Goal: Task Accomplishment & Management: Complete application form

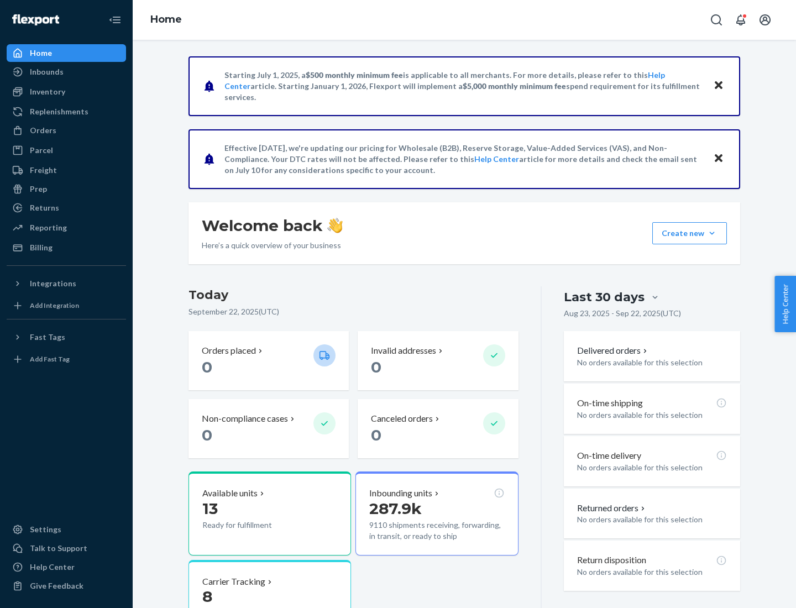
click at [712, 233] on button "Create new Create new inbound Create new order Create new product" at bounding box center [689, 233] width 75 height 22
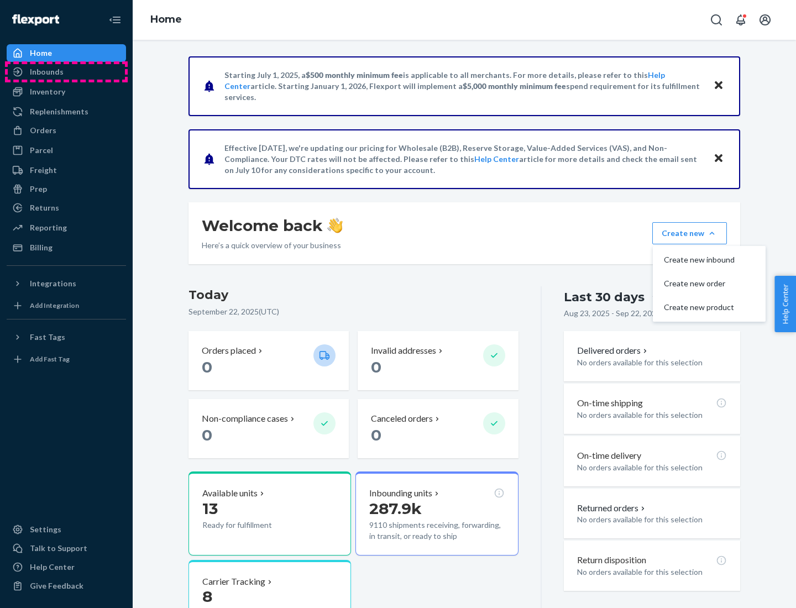
click at [66, 72] on div "Inbounds" at bounding box center [66, 71] width 117 height 15
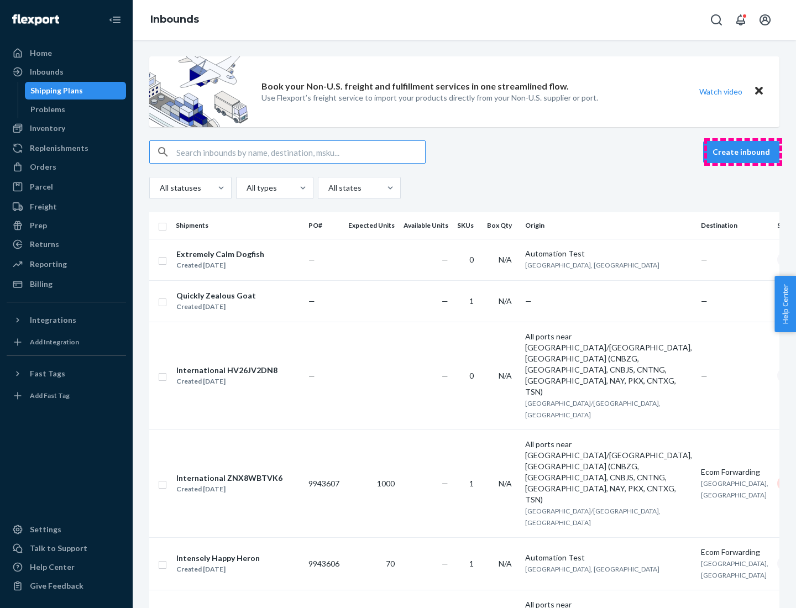
click at [743, 152] on button "Create inbound" at bounding box center [741, 152] width 76 height 22
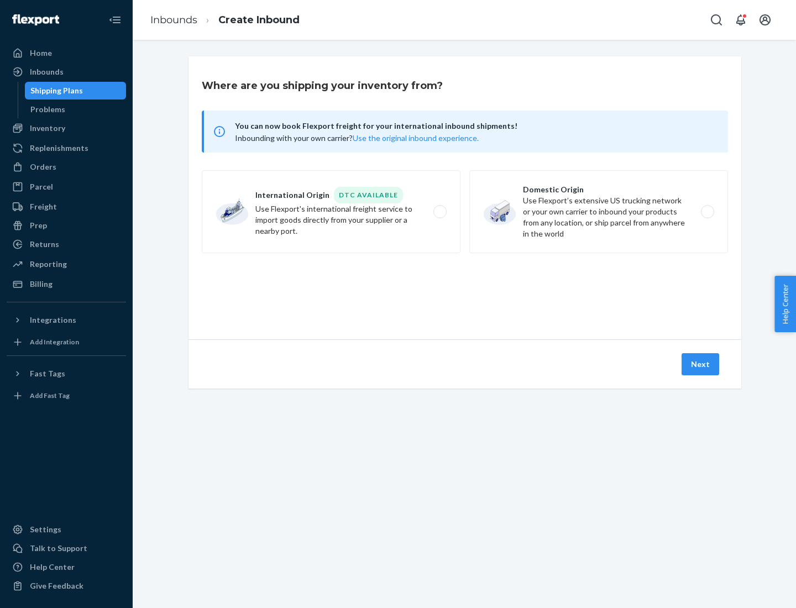
click at [598, 212] on label "Domestic Origin Use Flexport’s extensive US trucking network or your own carrie…" at bounding box center [598, 211] width 259 height 83
click at [707, 212] on input "Domestic Origin Use Flexport’s extensive US trucking network or your own carrie…" at bounding box center [710, 211] width 7 height 7
radio input "true"
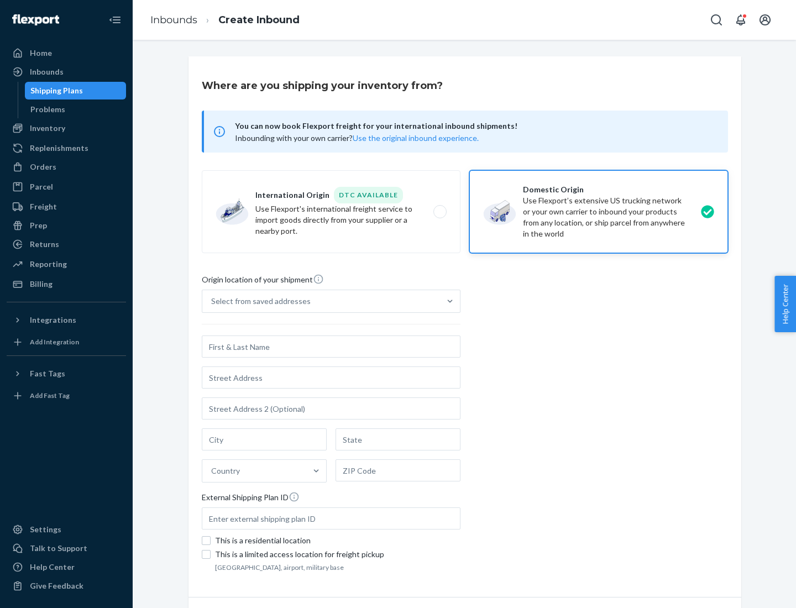
click at [258, 301] on div "Select from saved addresses" at bounding box center [260, 301] width 99 height 11
click at [212, 301] on input "Select from saved addresses" at bounding box center [211, 301] width 1 height 11
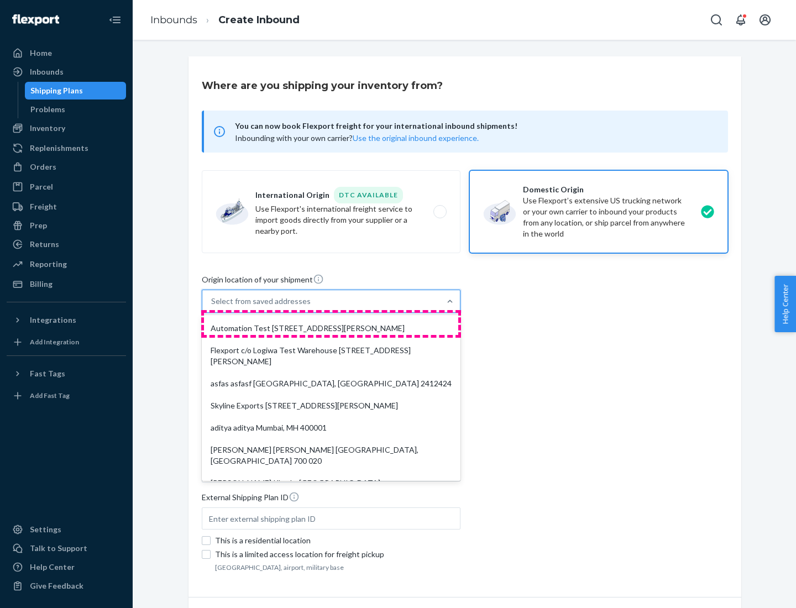
scroll to position [4, 0]
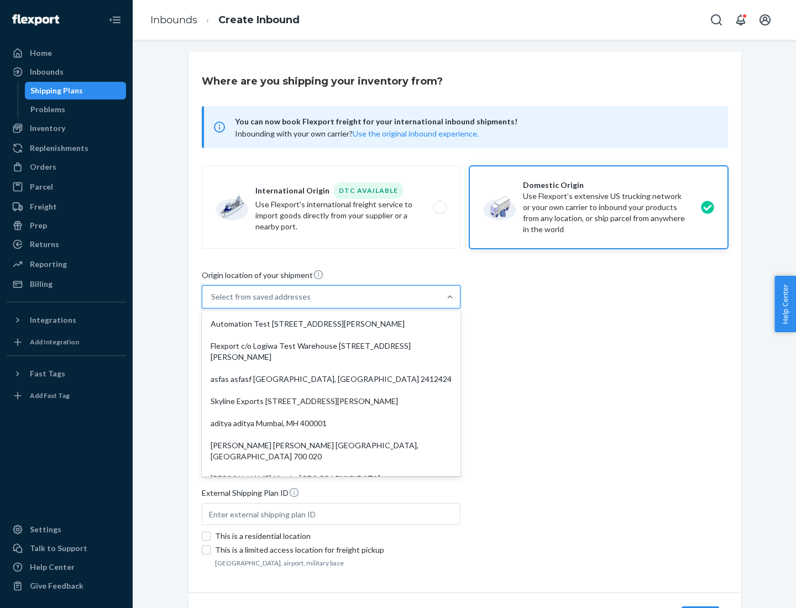
click at [331, 324] on div "Automation Test [STREET_ADDRESS][PERSON_NAME]" at bounding box center [331, 324] width 254 height 22
click at [212, 302] on input "option Automation Test [STREET_ADDRESS][PERSON_NAME]. 9 results available. Use …" at bounding box center [211, 296] width 1 height 11
type input "Automation Test"
type input "9th Floor"
type input "[GEOGRAPHIC_DATA]"
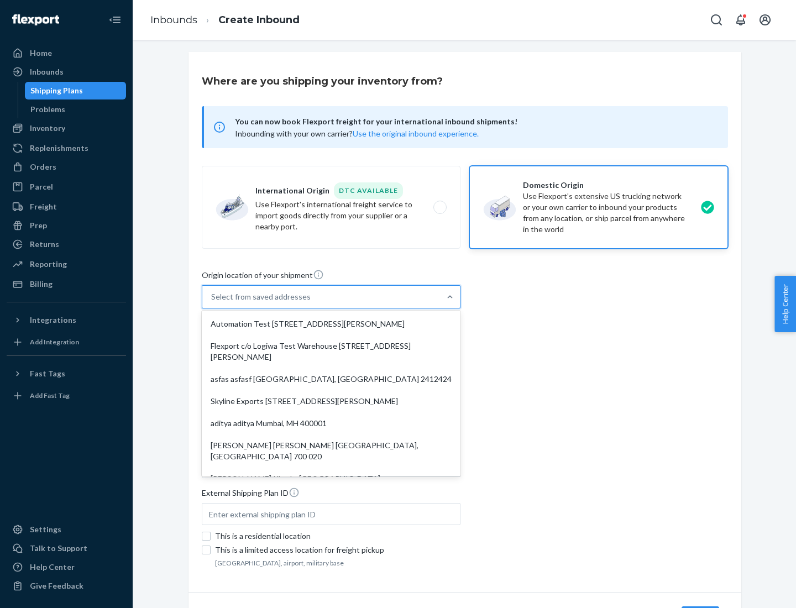
type input "CA"
type input "94104"
type input "[STREET_ADDRESS][PERSON_NAME]"
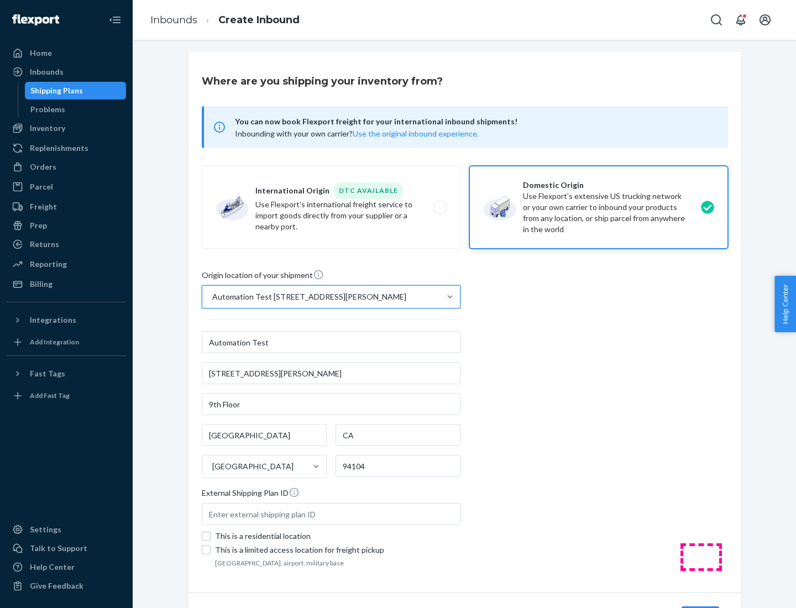
scroll to position [65, 0]
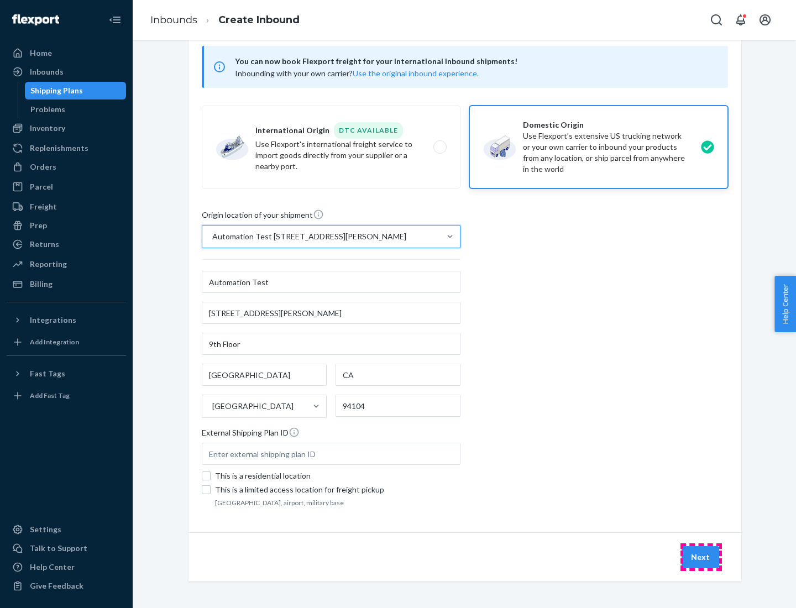
click at [701, 557] on button "Next" at bounding box center [700, 557] width 38 height 22
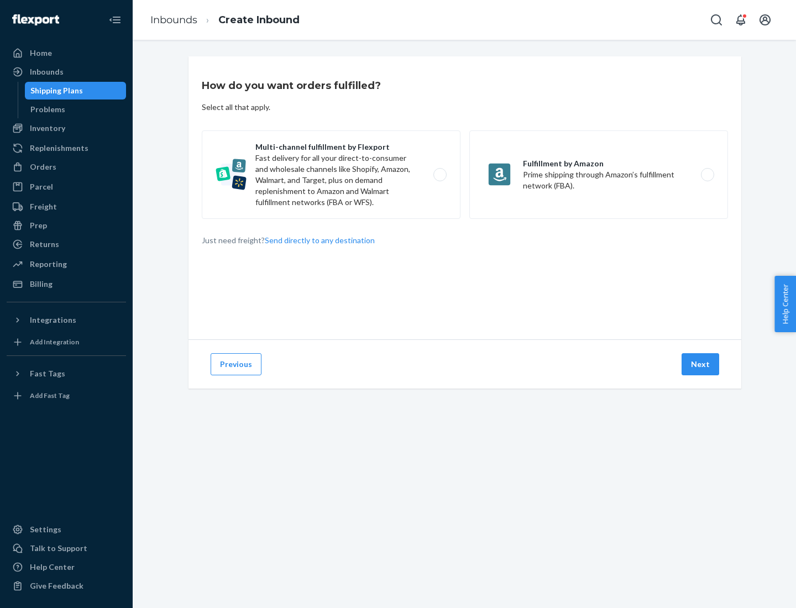
click at [331, 175] on label "Multi-channel fulfillment by Flexport Fast delivery for all your direct-to-cons…" at bounding box center [331, 174] width 259 height 88
click at [439, 175] on input "Multi-channel fulfillment by Flexport Fast delivery for all your direct-to-cons…" at bounding box center [442, 174] width 7 height 7
radio input "true"
click at [701, 364] on button "Next" at bounding box center [700, 364] width 38 height 22
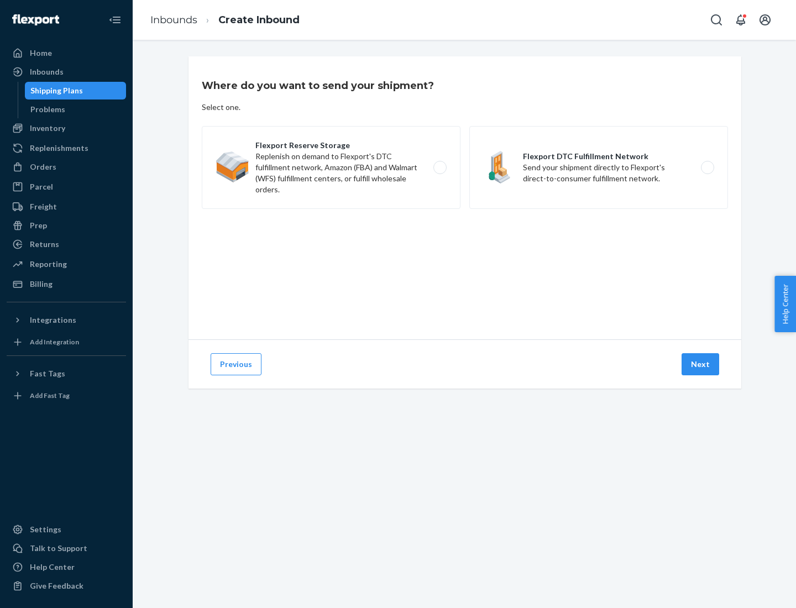
click at [598, 167] on label "Flexport DTC Fulfillment Network Send your shipment directly to Flexport's dire…" at bounding box center [598, 167] width 259 height 83
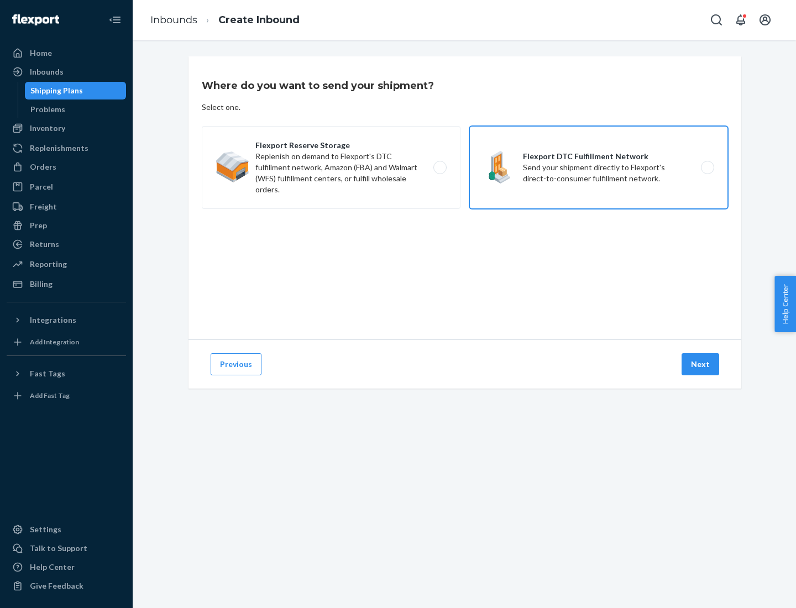
click at [707, 167] on input "Flexport DTC Fulfillment Network Send your shipment directly to Flexport's dire…" at bounding box center [710, 167] width 7 height 7
radio input "true"
click at [701, 364] on button "Next" at bounding box center [700, 364] width 38 height 22
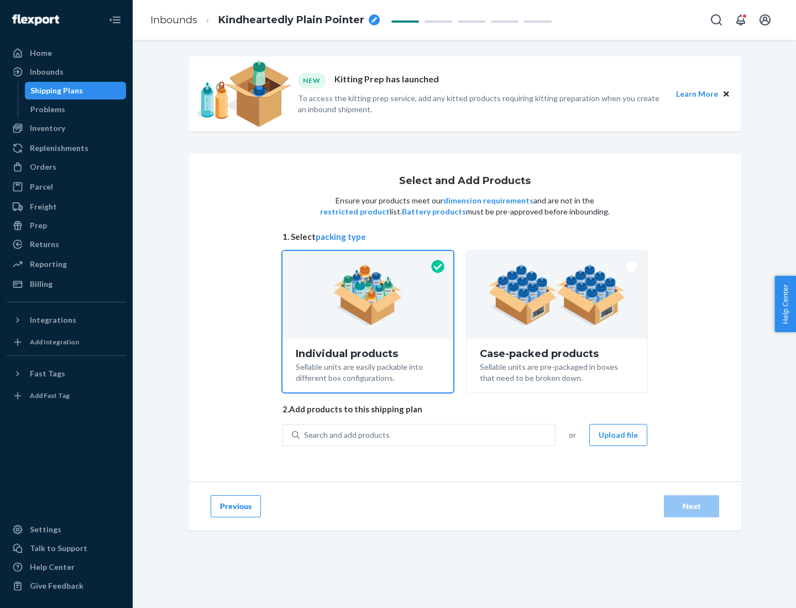
click at [557, 295] on img at bounding box center [557, 295] width 138 height 61
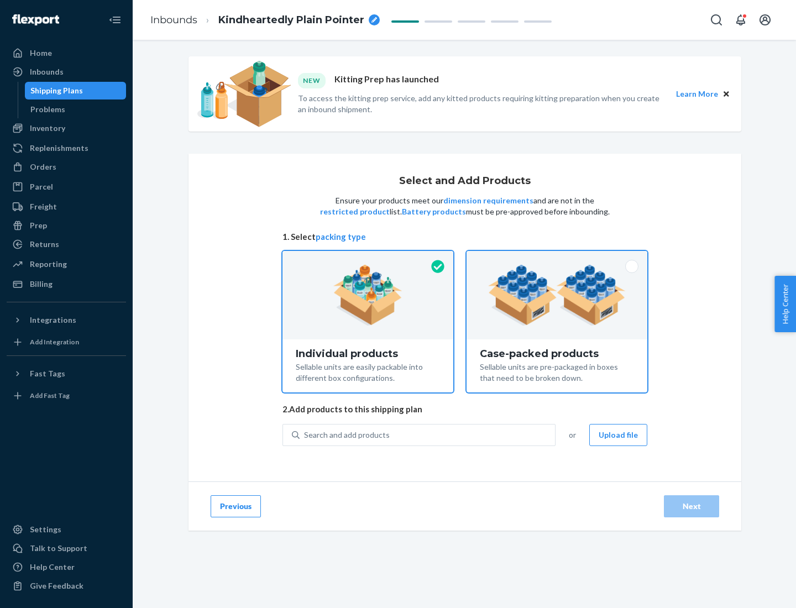
click at [557, 258] on input "Case-packed products Sellable units are pre-packaged in boxes that need to be b…" at bounding box center [556, 254] width 7 height 7
radio input "true"
radio input "false"
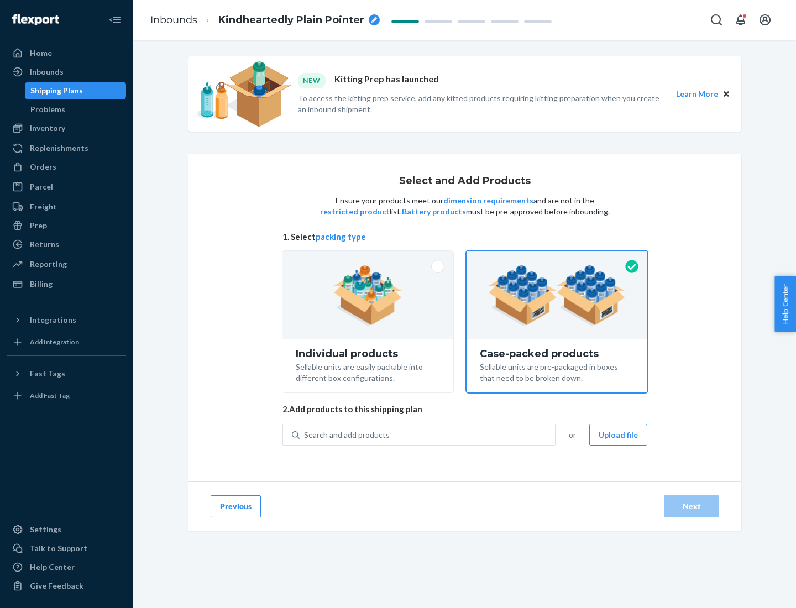
click at [428, 434] on div "Search and add products" at bounding box center [426, 435] width 255 height 20
click at [305, 434] on input "Search and add products" at bounding box center [304, 434] width 1 height 11
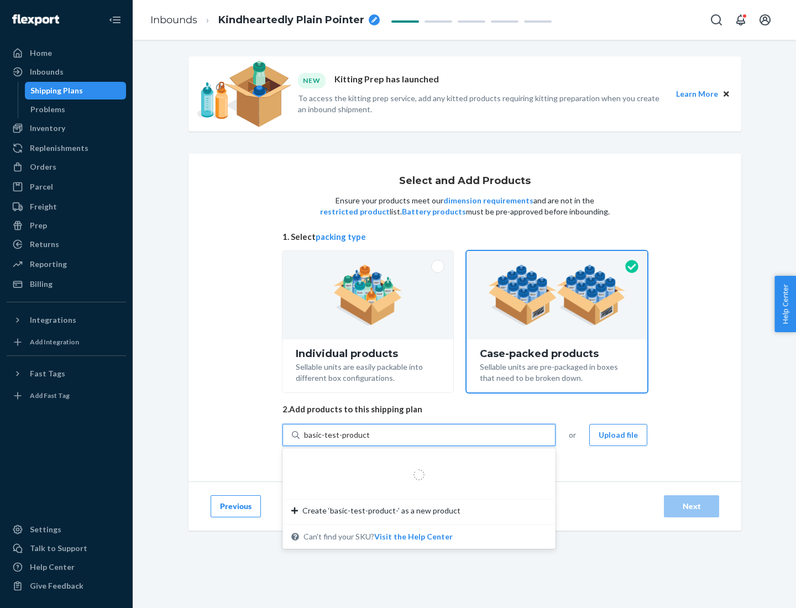
type input "basic-test-product-1"
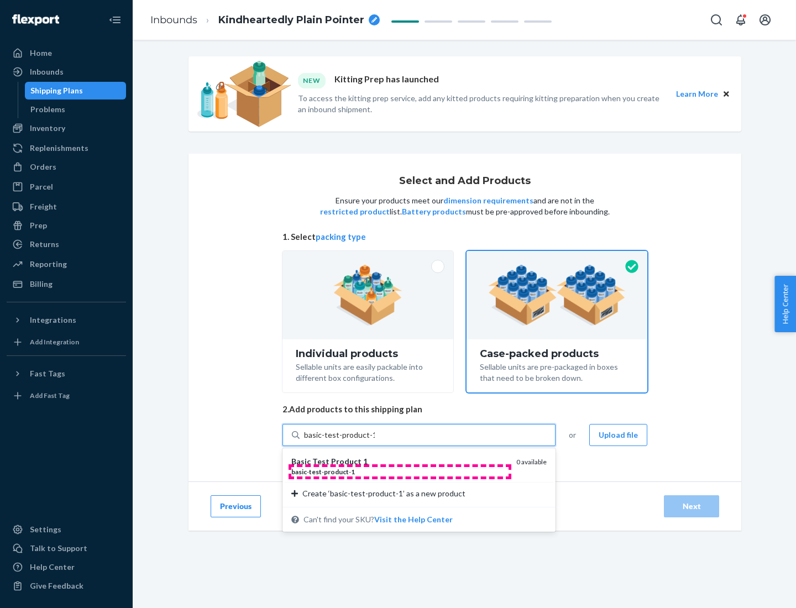
click at [399, 471] on div "basic - test - product - 1" at bounding box center [399, 471] width 216 height 9
click at [375, 440] on input "basic-test-product-1" at bounding box center [339, 434] width 71 height 11
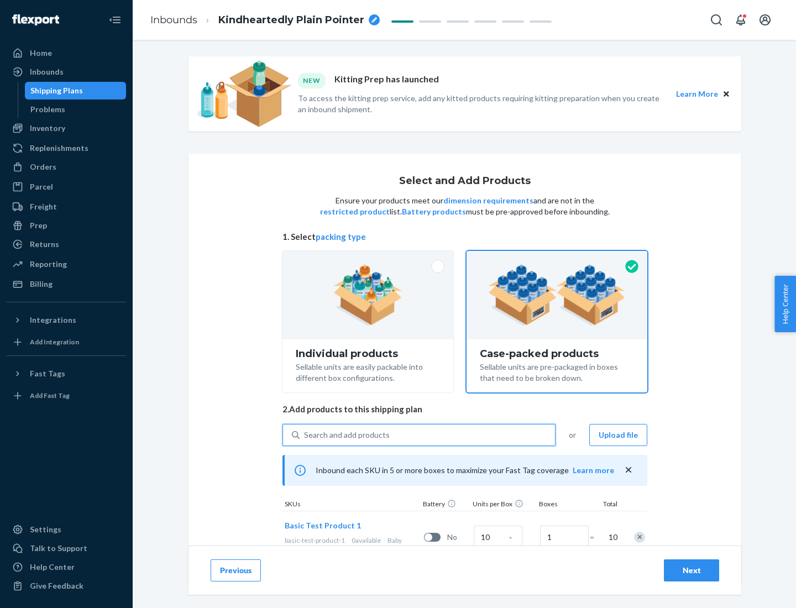
scroll to position [40, 0]
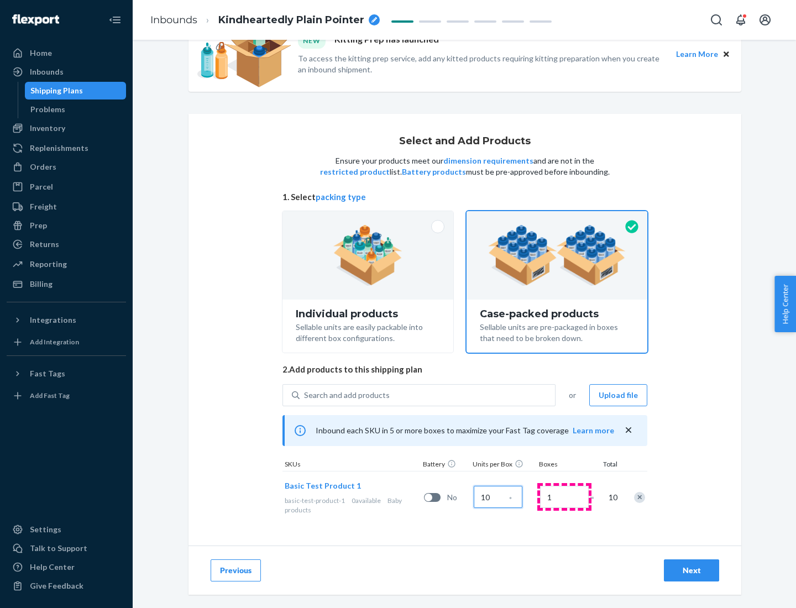
type input "10"
type input "7"
click at [691, 570] on div "Next" at bounding box center [691, 570] width 36 height 11
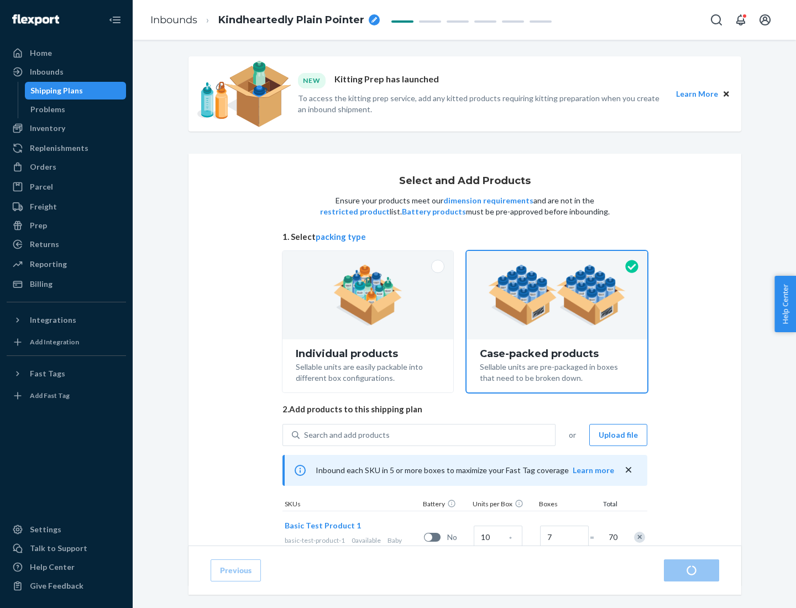
radio input "true"
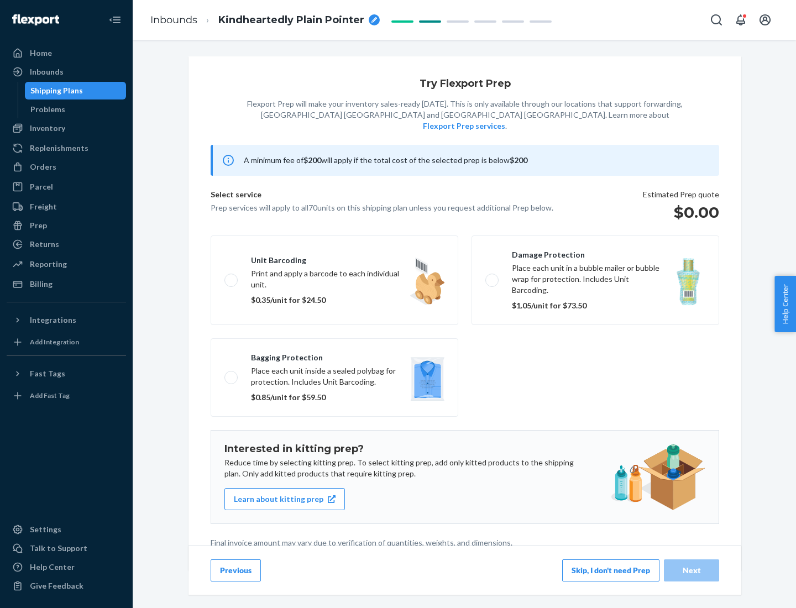
scroll to position [3, 0]
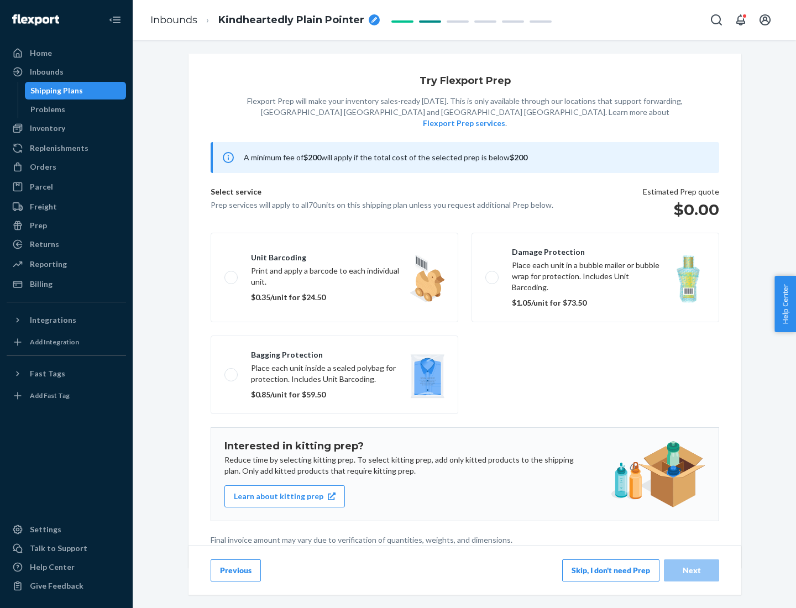
click at [334, 352] on label "Bagging protection Place each unit inside a sealed polybag for protection. Incl…" at bounding box center [335, 374] width 248 height 78
click at [232, 371] on input "Bagging protection Place each unit inside a sealed polybag for protection. Incl…" at bounding box center [227, 374] width 7 height 7
checkbox input "true"
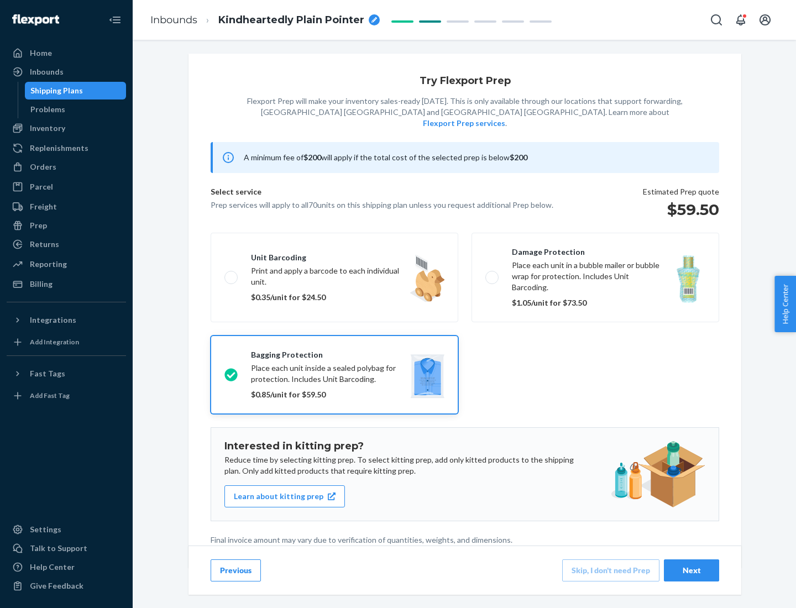
click at [691, 570] on div "Next" at bounding box center [691, 570] width 36 height 11
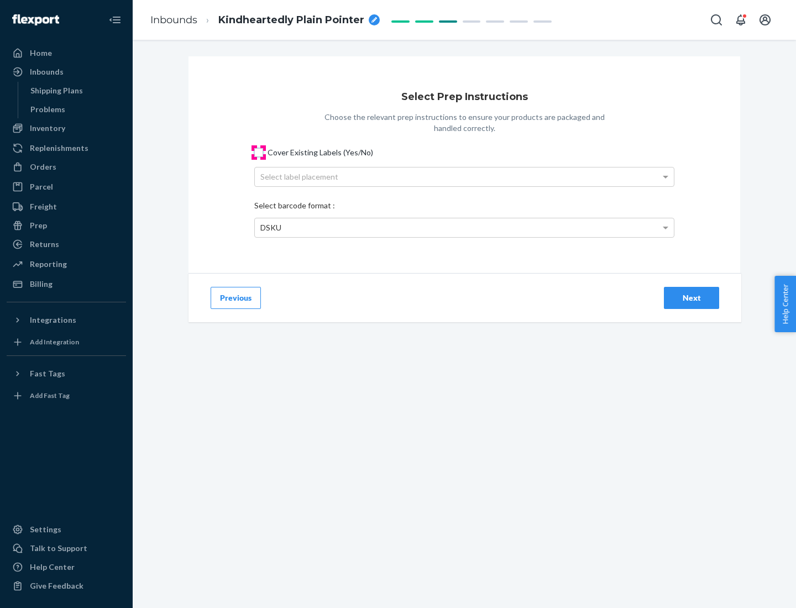
click at [259, 152] on input "Cover Existing Labels (Yes/No)" at bounding box center [258, 152] width 9 height 9
checkbox input "true"
click at [464, 176] on div "Select label placement" at bounding box center [464, 176] width 419 height 19
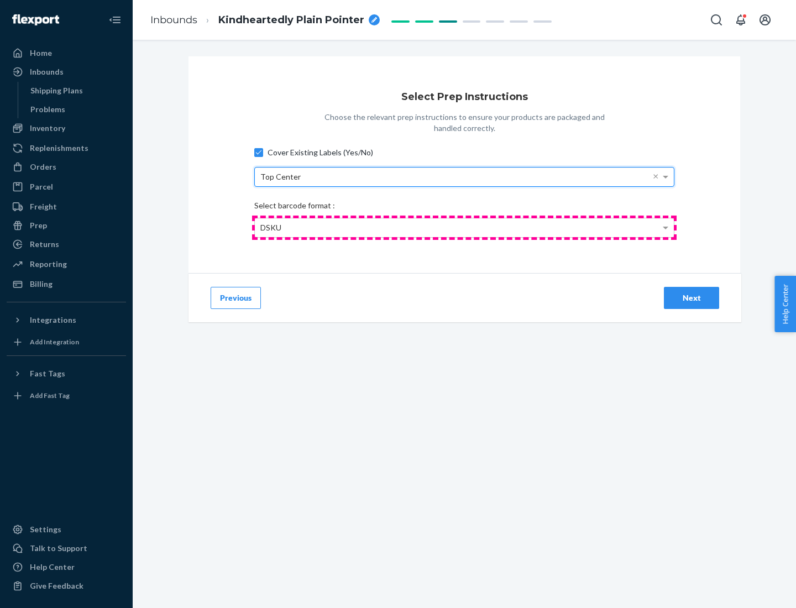
click at [464, 227] on div "DSKU" at bounding box center [464, 227] width 419 height 19
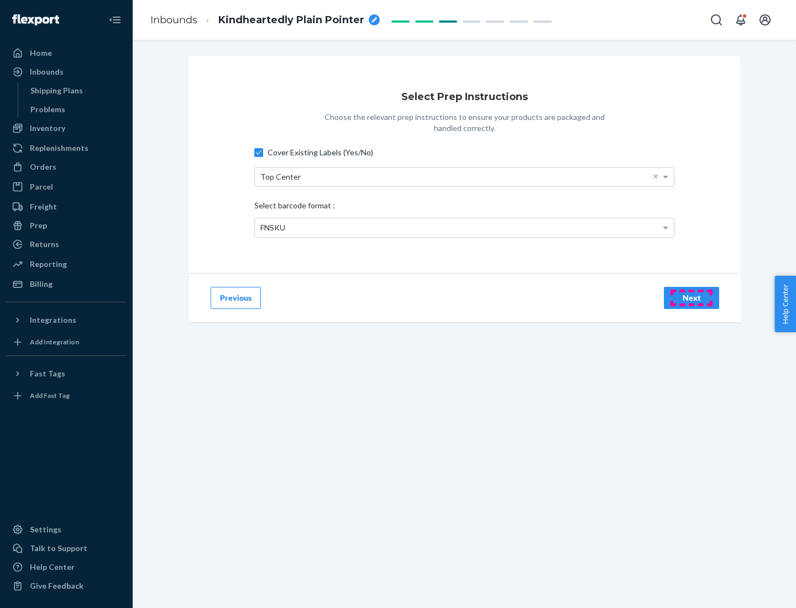
click at [691, 297] on div "Next" at bounding box center [691, 297] width 36 height 11
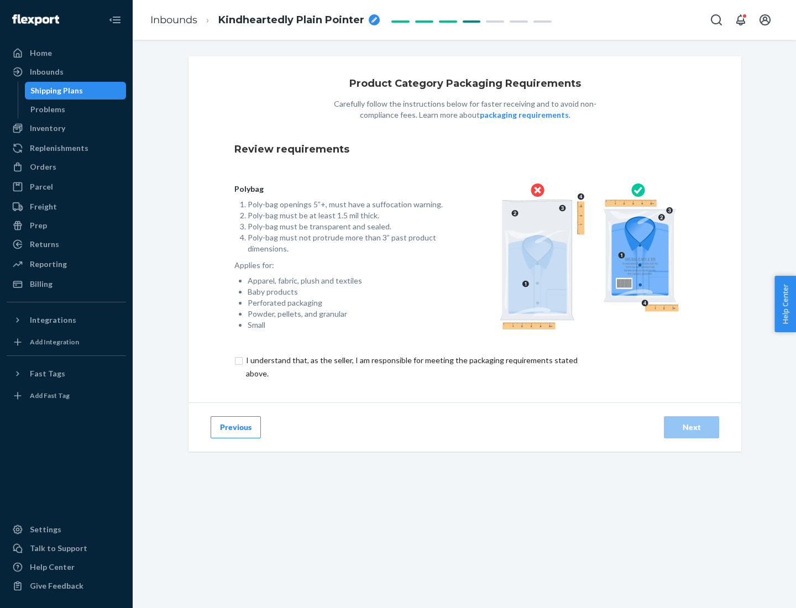
click at [411, 366] on input "checkbox" at bounding box center [417, 367] width 367 height 27
checkbox input "true"
click at [691, 427] on div "Next" at bounding box center [691, 427] width 36 height 11
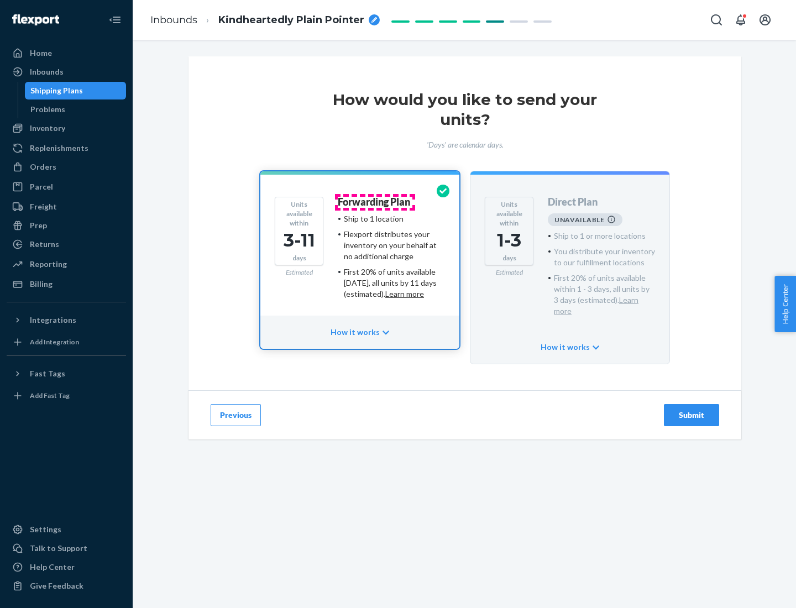
click at [375, 202] on h4 "Forwarding Plan" at bounding box center [374, 202] width 72 height 11
click at [691, 409] on div "Submit" at bounding box center [691, 414] width 36 height 11
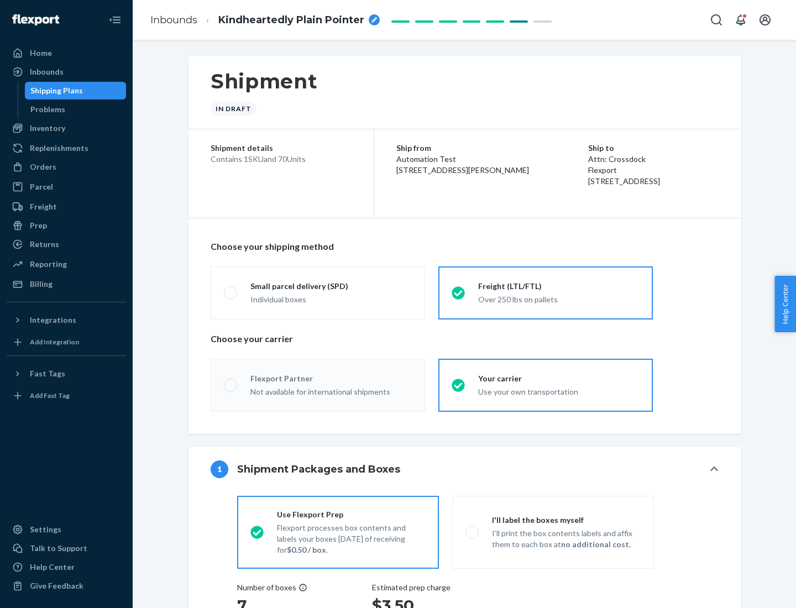
radio input "true"
radio input "false"
radio input "true"
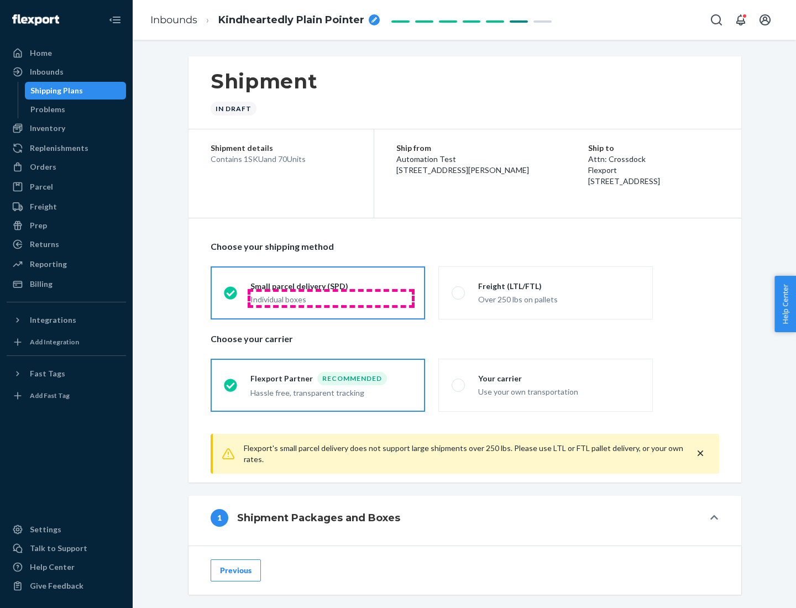
click at [331, 298] on div "Individual boxes" at bounding box center [330, 299] width 161 height 11
click at [231, 296] on input "Small parcel delivery (SPD) Individual boxes" at bounding box center [227, 292] width 7 height 7
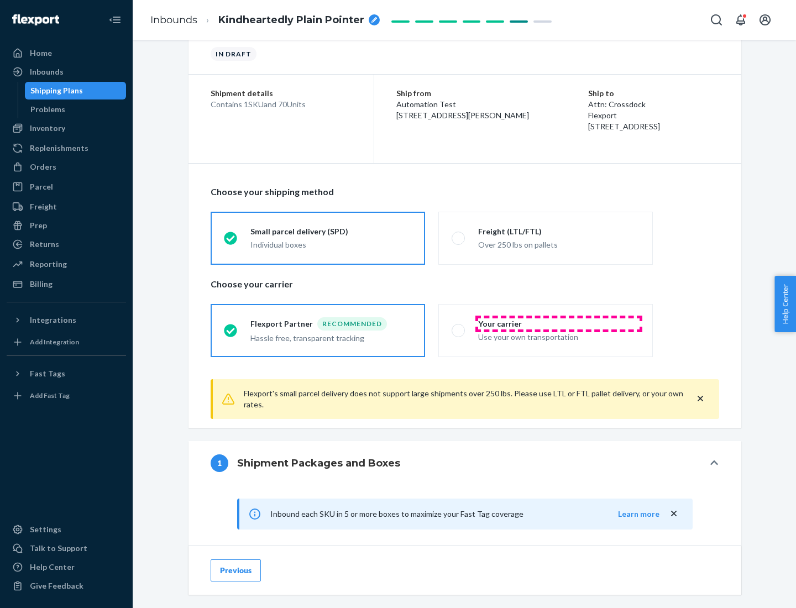
click at [559, 323] on div "Your carrier" at bounding box center [558, 323] width 161 height 11
click at [459, 327] on input "Your carrier Use your own transportation" at bounding box center [454, 330] width 7 height 7
radio input "true"
radio input "false"
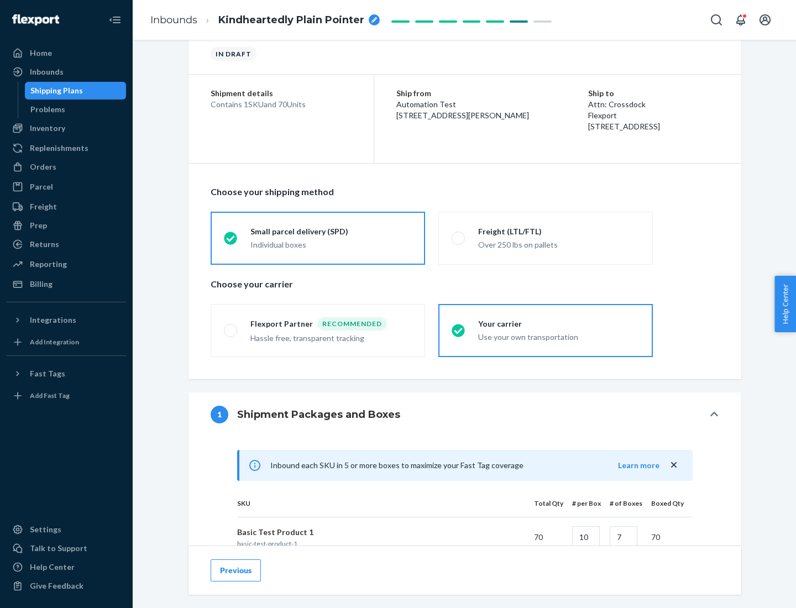
scroll to position [268, 0]
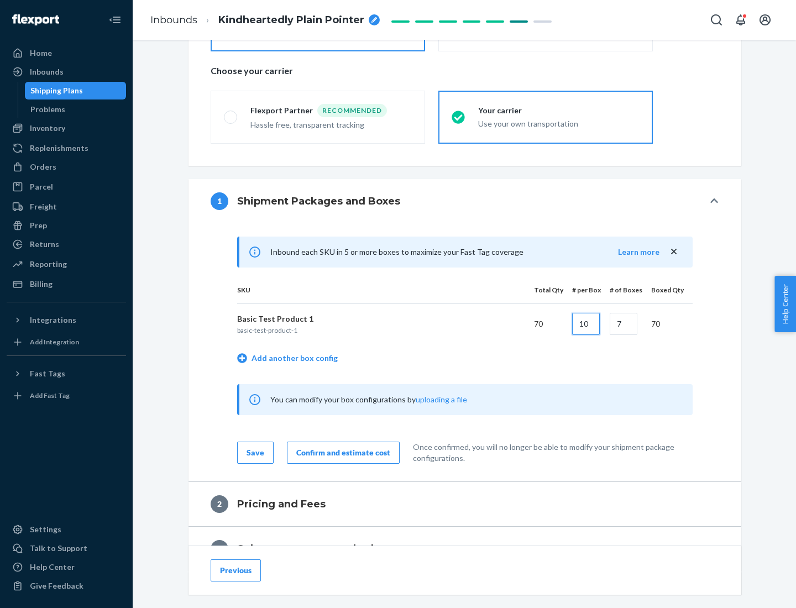
type input "10"
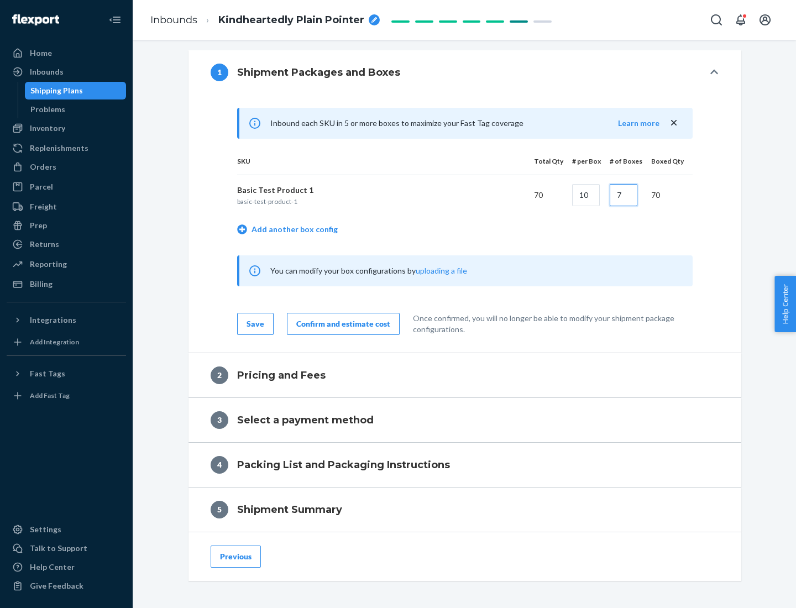
type input "7"
click at [341, 323] on div "Confirm and estimate cost" at bounding box center [343, 323] width 94 height 11
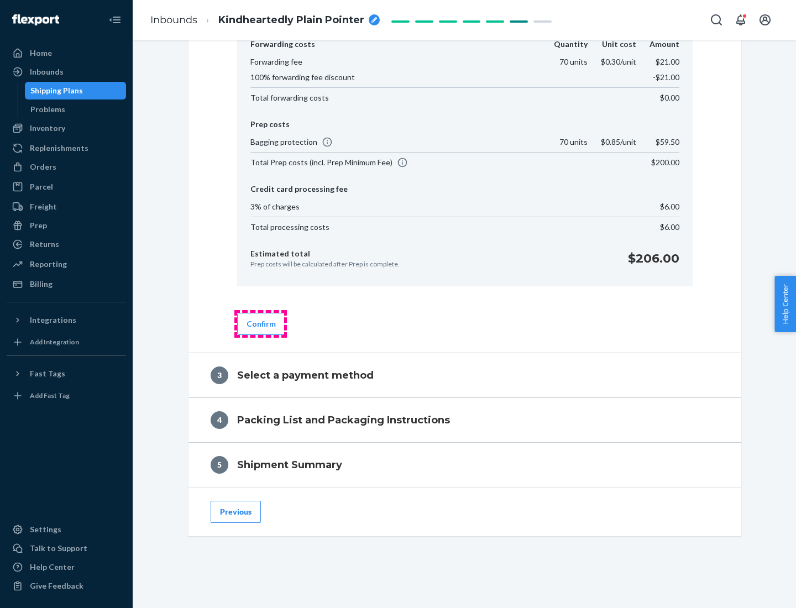
click at [260, 323] on button "Confirm" at bounding box center [261, 324] width 48 height 22
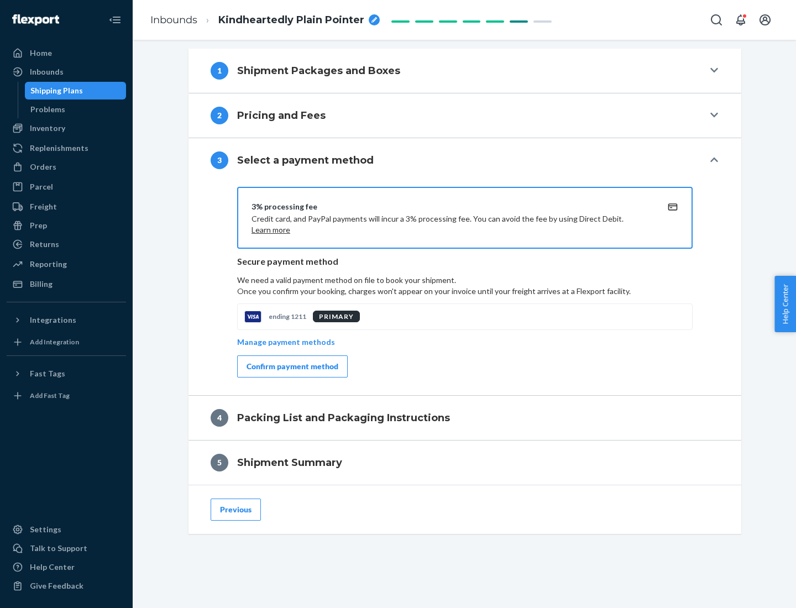
scroll to position [398, 0]
click at [291, 366] on div "Confirm payment method" at bounding box center [292, 366] width 92 height 11
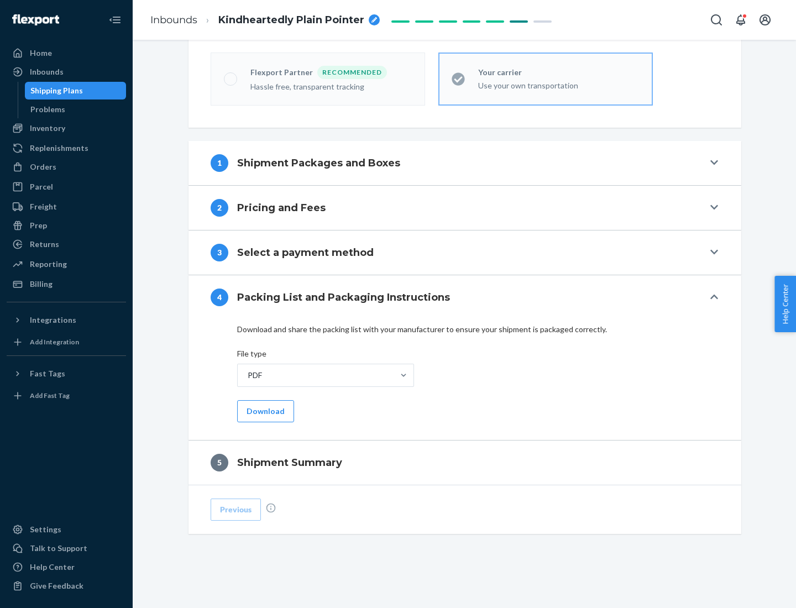
scroll to position [306, 0]
click at [264, 411] on button "Download" at bounding box center [265, 411] width 57 height 22
